Goal: Book appointment/travel/reservation

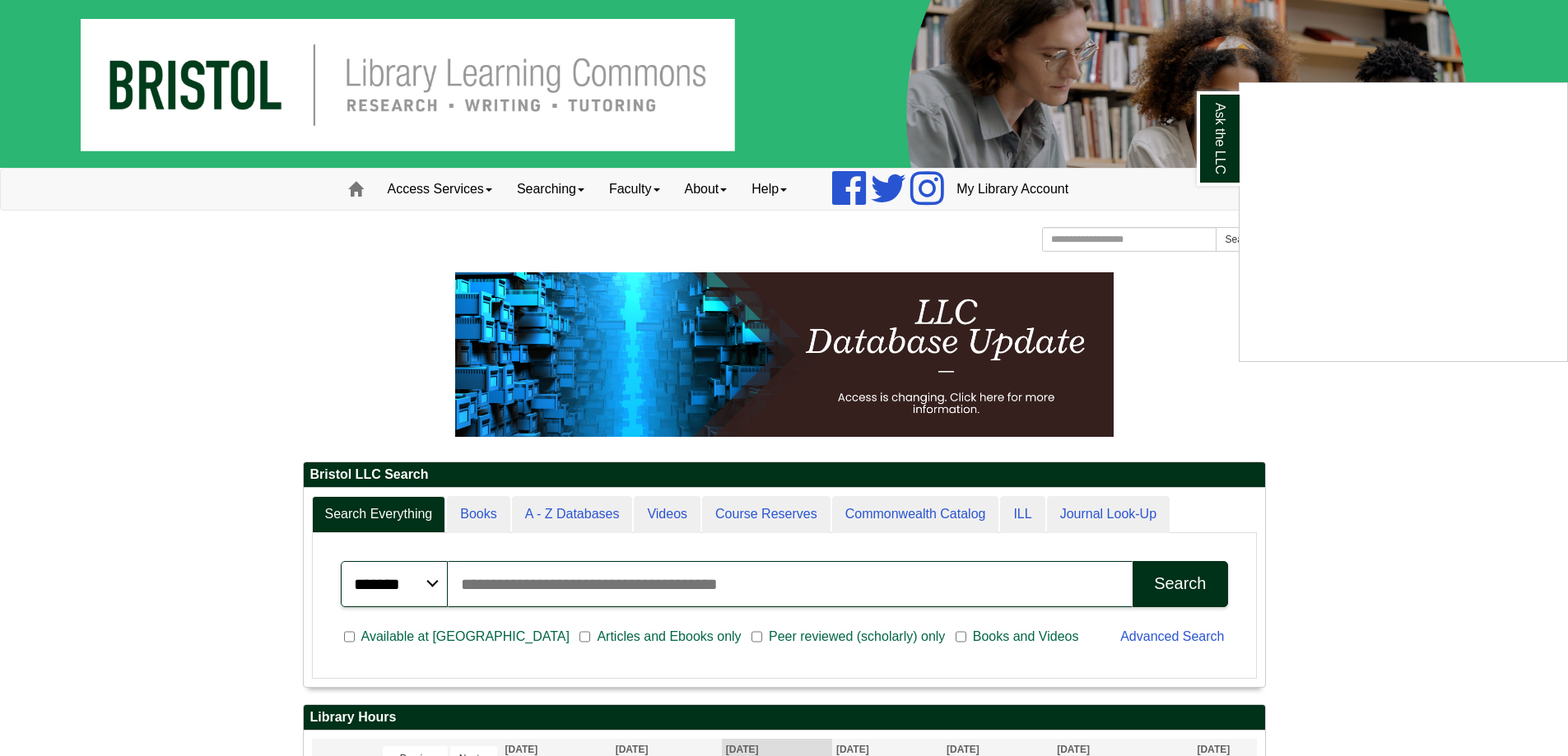
click at [1074, 232] on div "Ask the LLC" at bounding box center [784, 378] width 1568 height 756
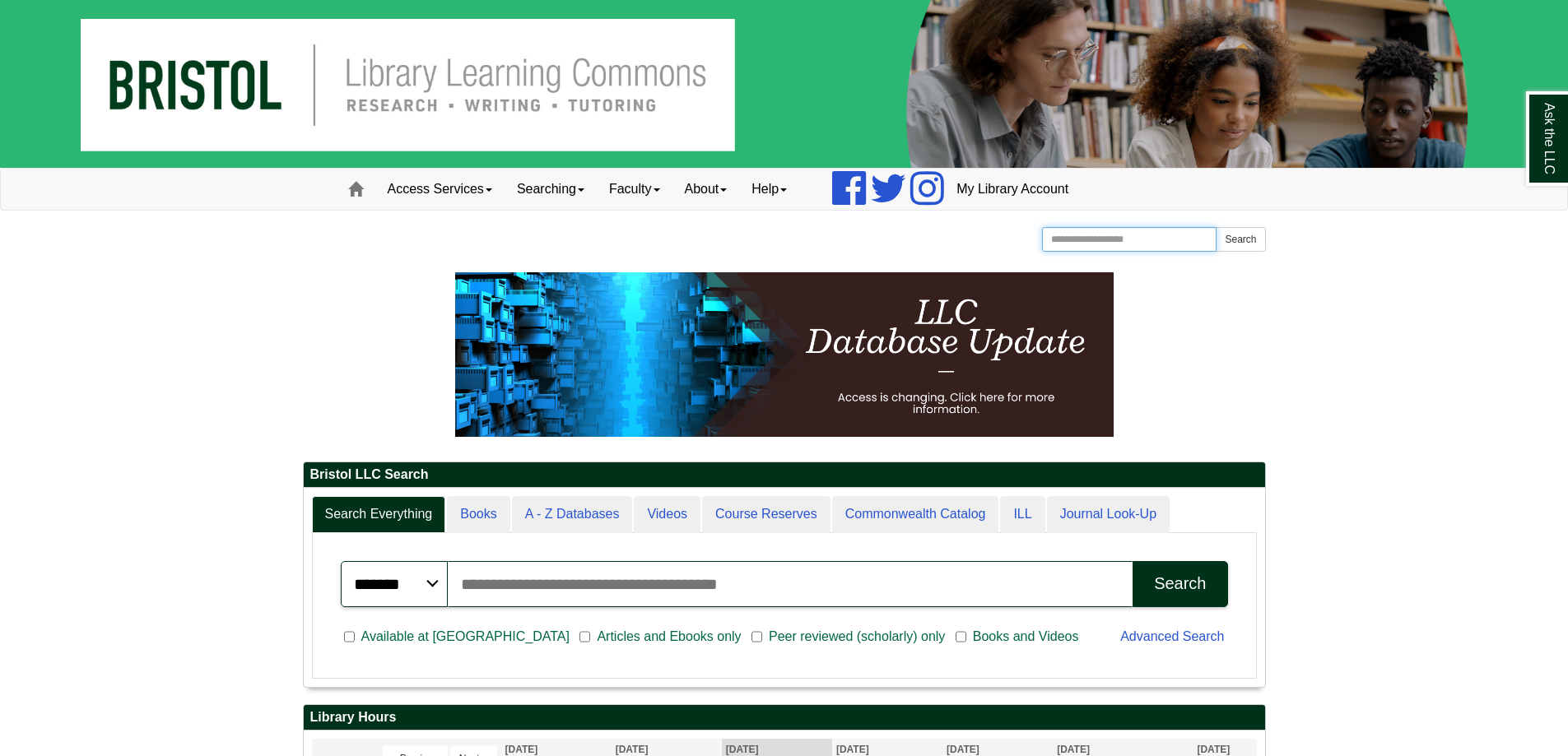
click at [1077, 238] on input "Search the Website" at bounding box center [1130, 239] width 175 height 25
type input "*"
type input "****"
click at [1216, 227] on button "Search" at bounding box center [1241, 239] width 50 height 25
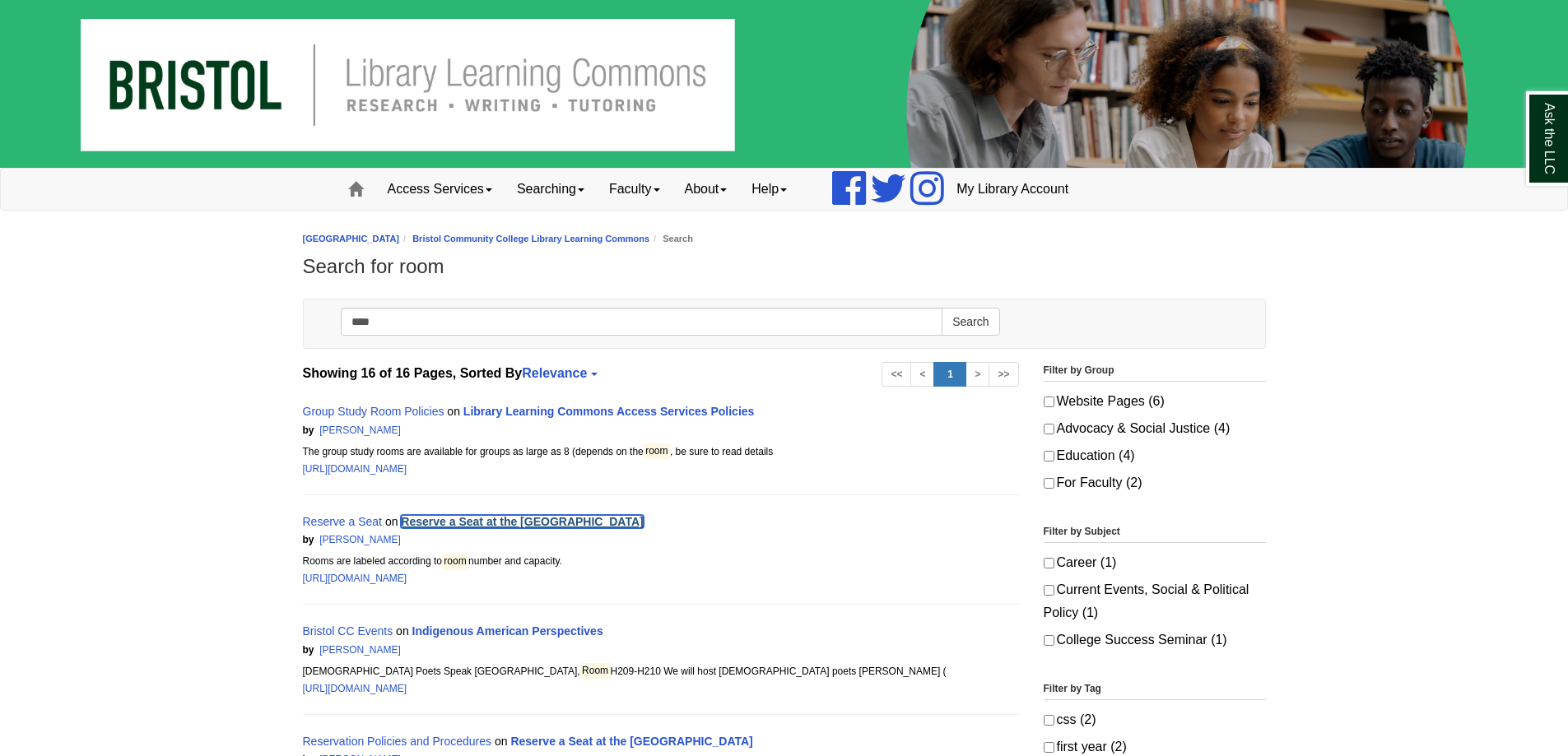
click at [467, 522] on link "Reserve a Seat at the [GEOGRAPHIC_DATA]" at bounding box center [521, 521] width 242 height 13
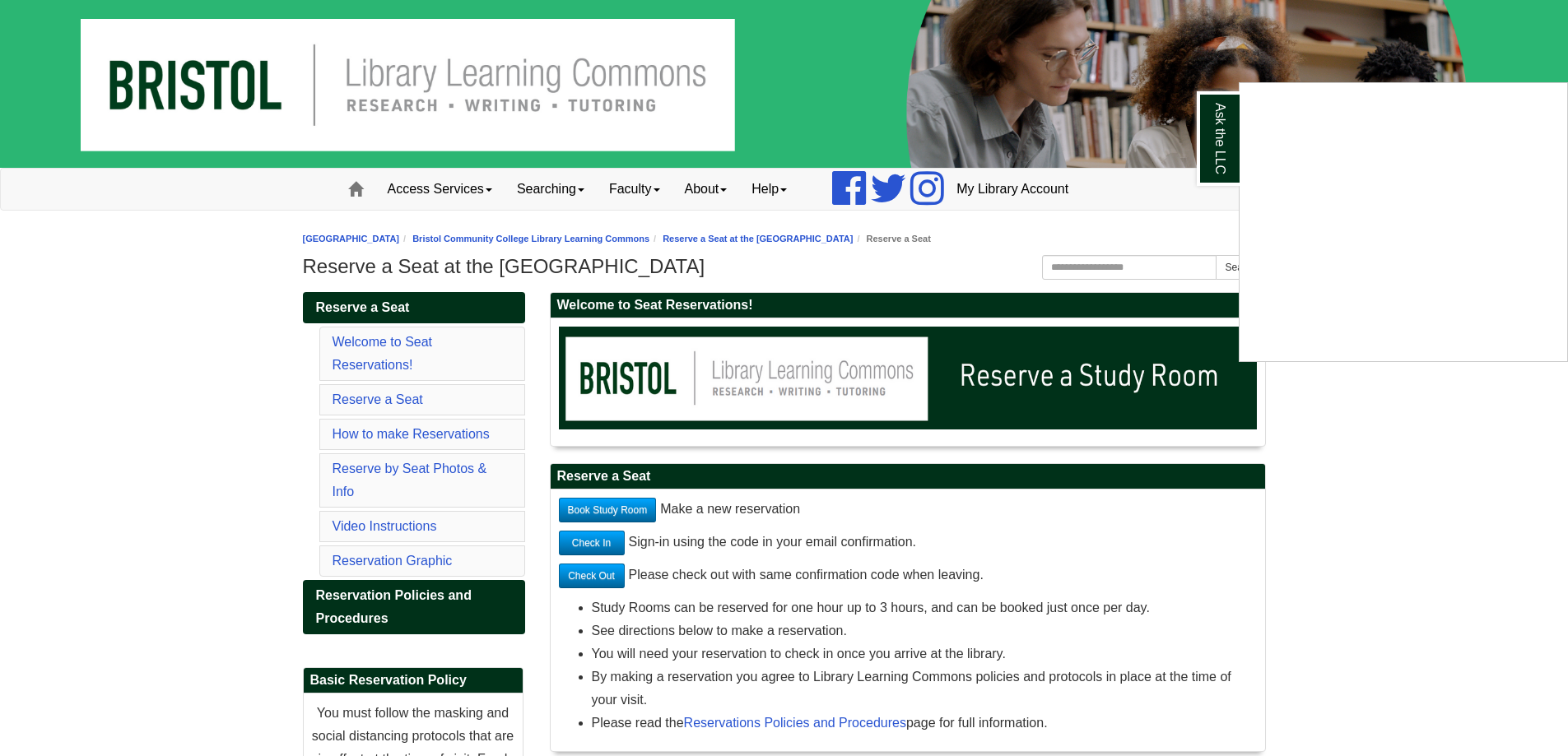
drag, startPoint x: 96, startPoint y: 1, endPoint x: 193, endPoint y: 493, distance: 501.5
click at [174, 492] on div "Ask the LLC" at bounding box center [784, 378] width 1568 height 756
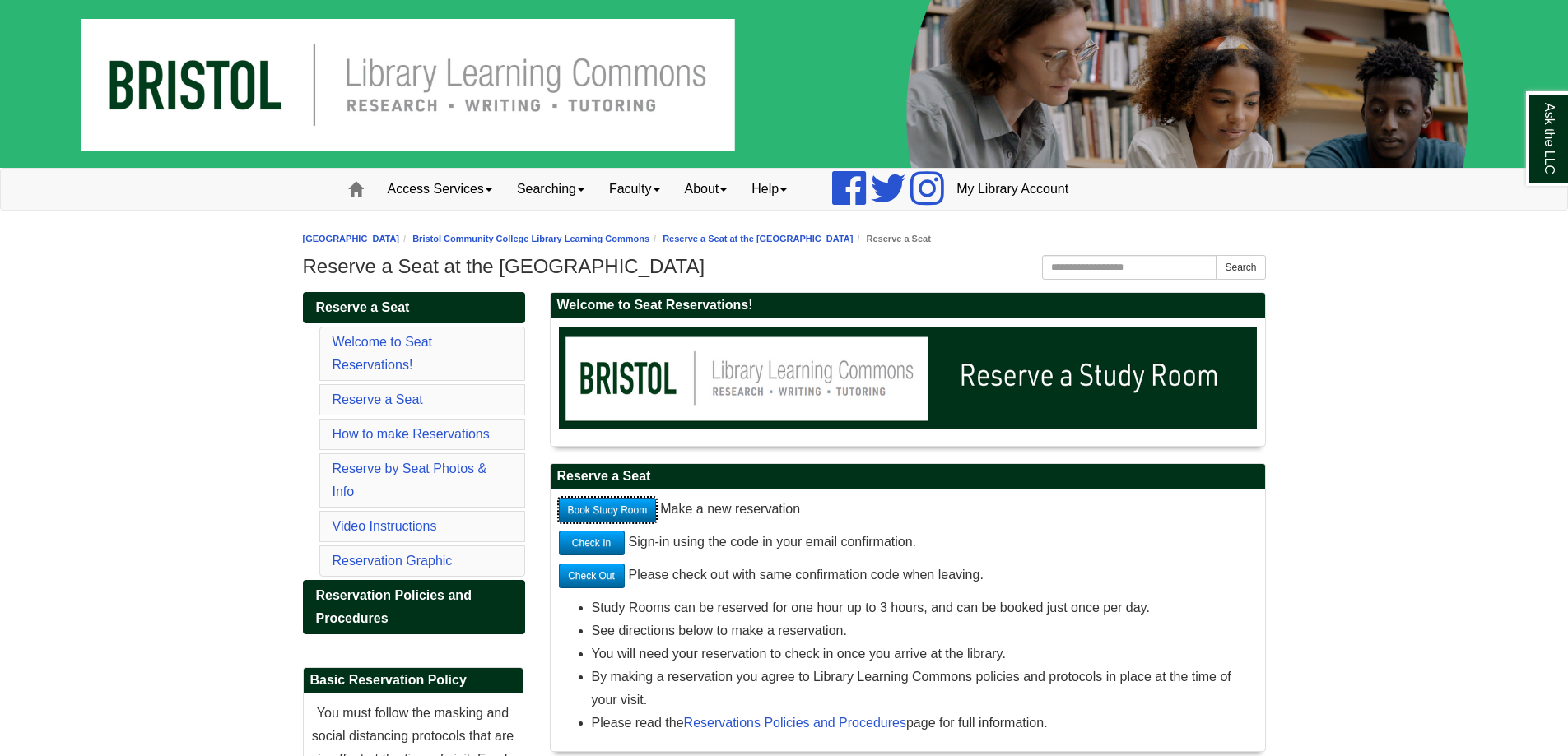
click at [583, 512] on link "Book Study Room" at bounding box center [608, 510] width 98 height 25
